Goal: Transaction & Acquisition: Purchase product/service

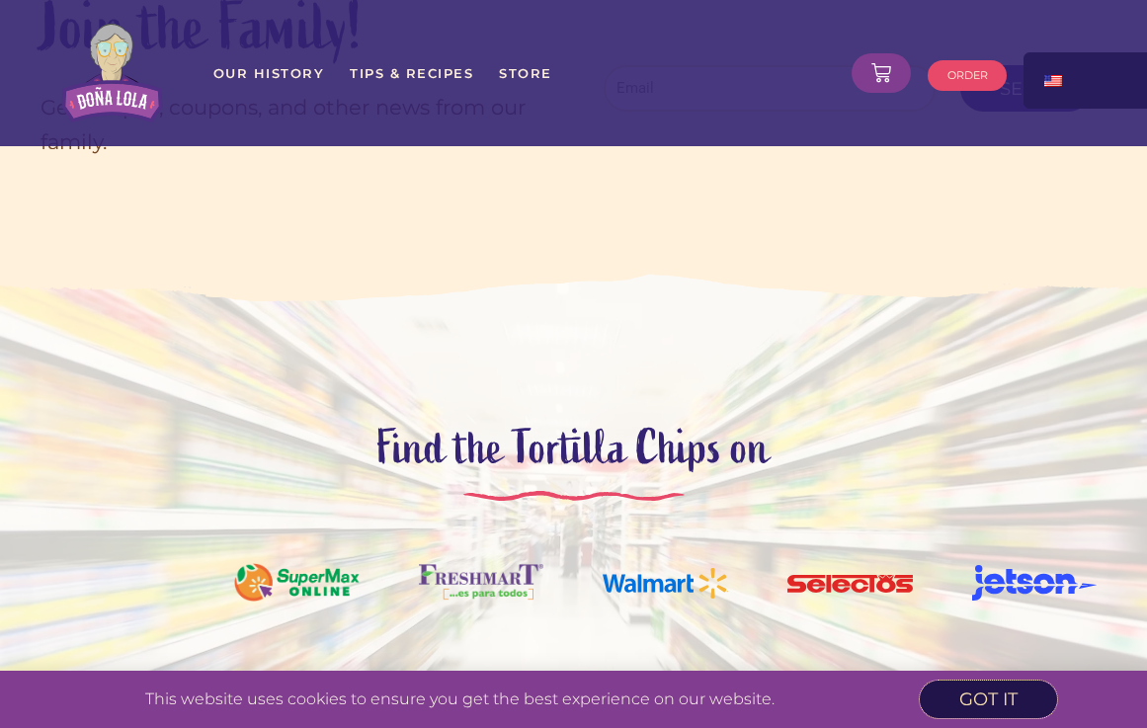
scroll to position [6743, 0]
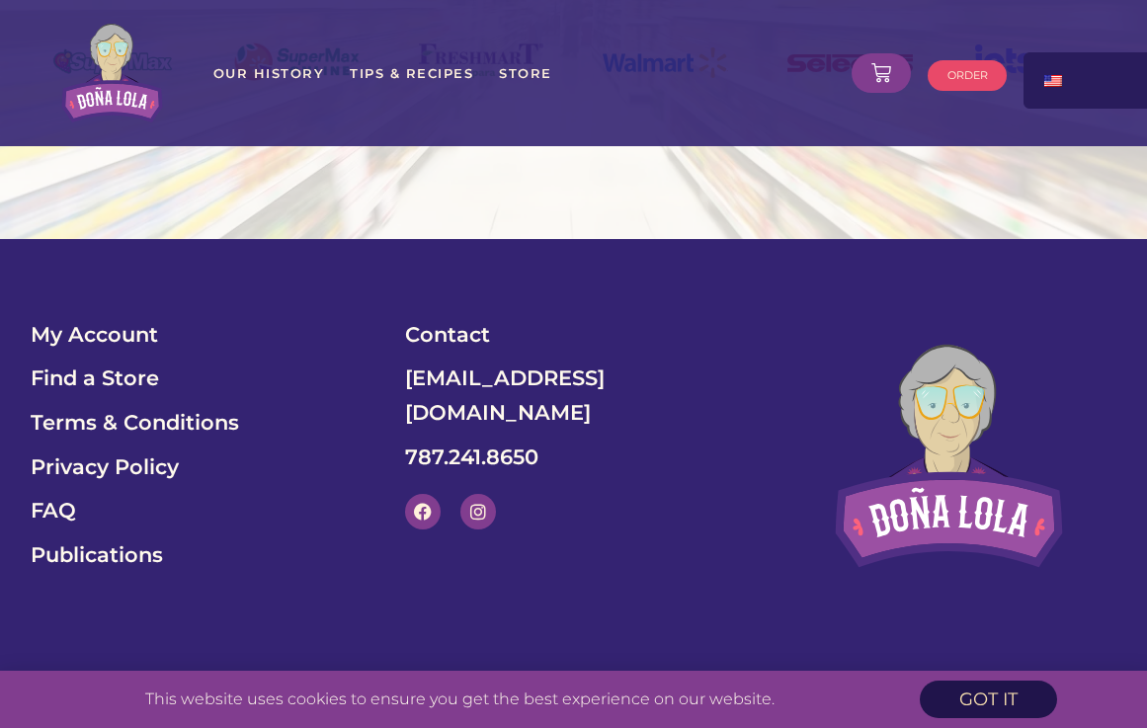
click at [985, 706] on span "got it" at bounding box center [988, 699] width 58 height 18
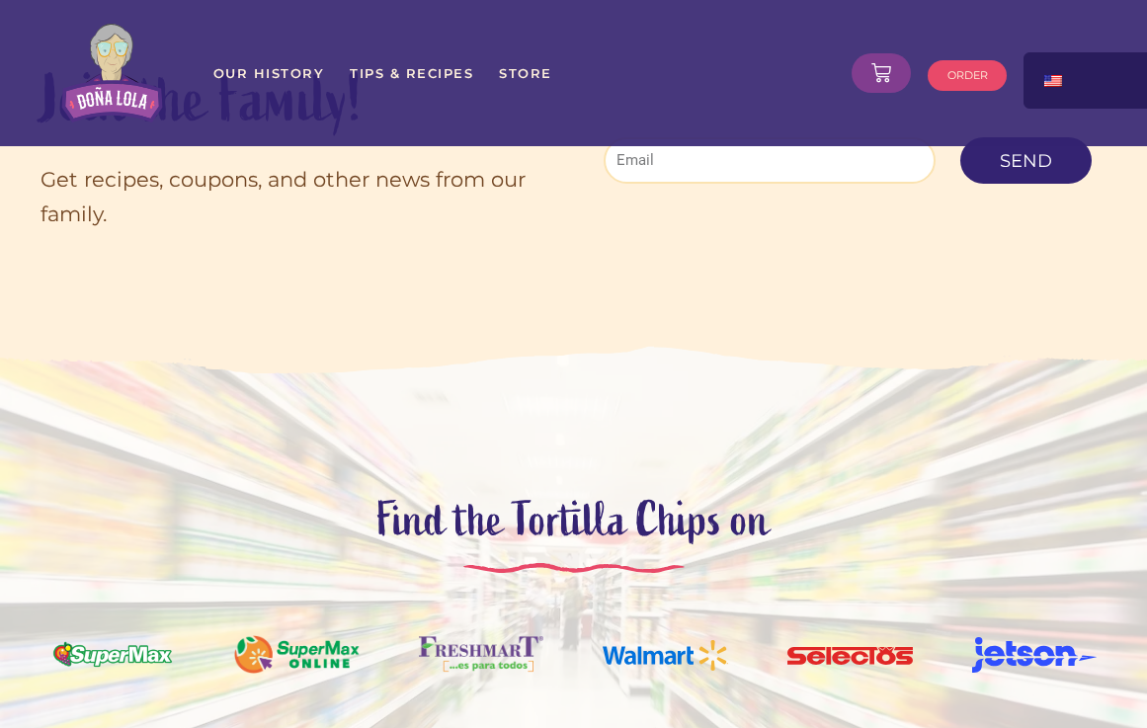
scroll to position [0, 0]
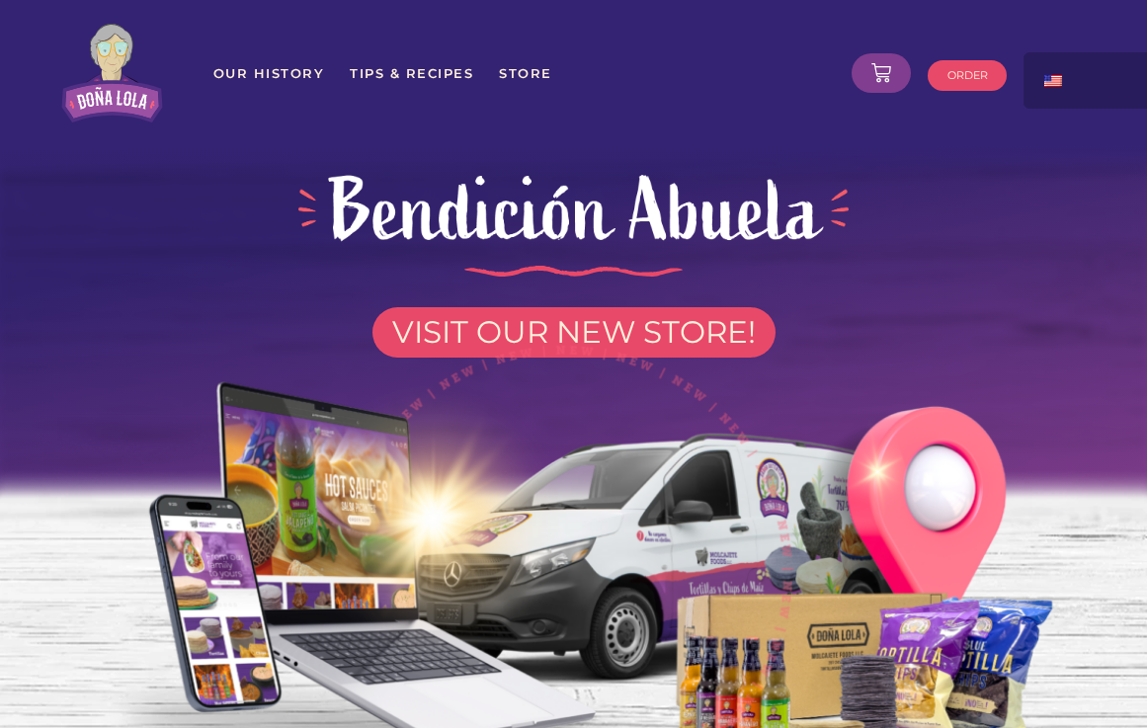
click at [116, 83] on img at bounding box center [112, 73] width 112 height 122
click at [949, 76] on span "ORDER" at bounding box center [967, 75] width 40 height 11
